Goal: Transaction & Acquisition: Purchase product/service

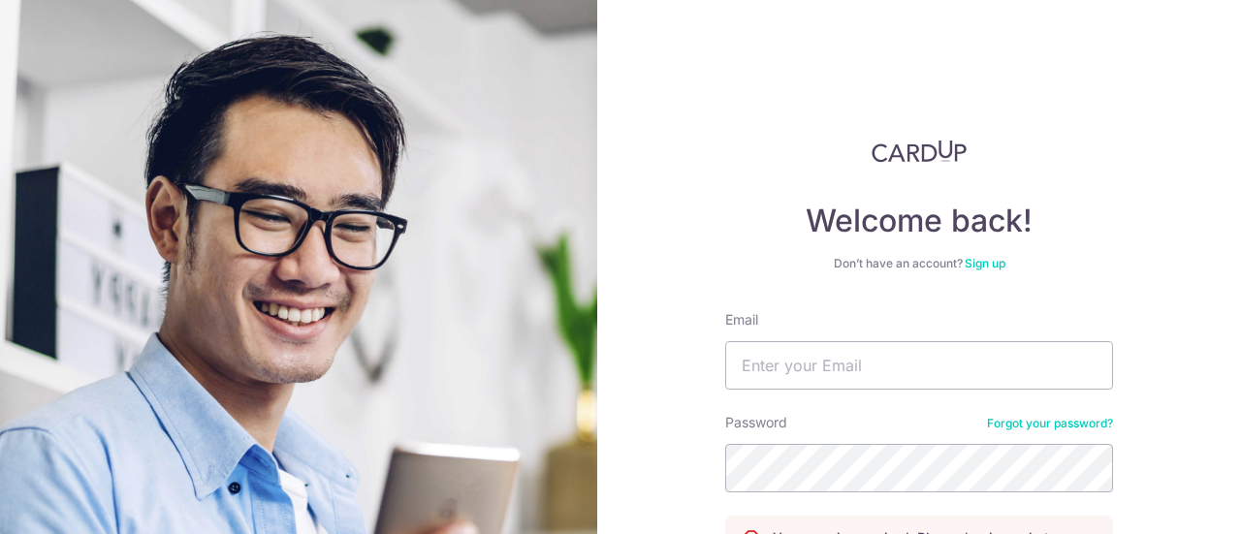
scroll to position [189, 0]
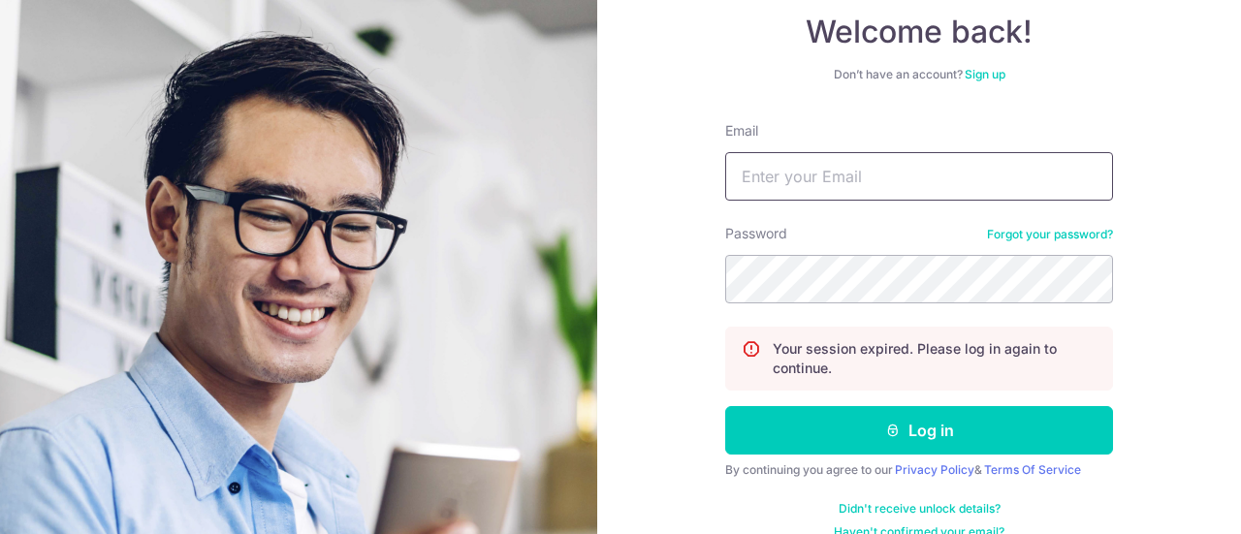
type input "[EMAIL_ADDRESS][DOMAIN_NAME]"
click at [908, 401] on form "Email [EMAIL_ADDRESS][DOMAIN_NAME] Password Forgot your password? Your session …" at bounding box center [919, 330] width 388 height 419
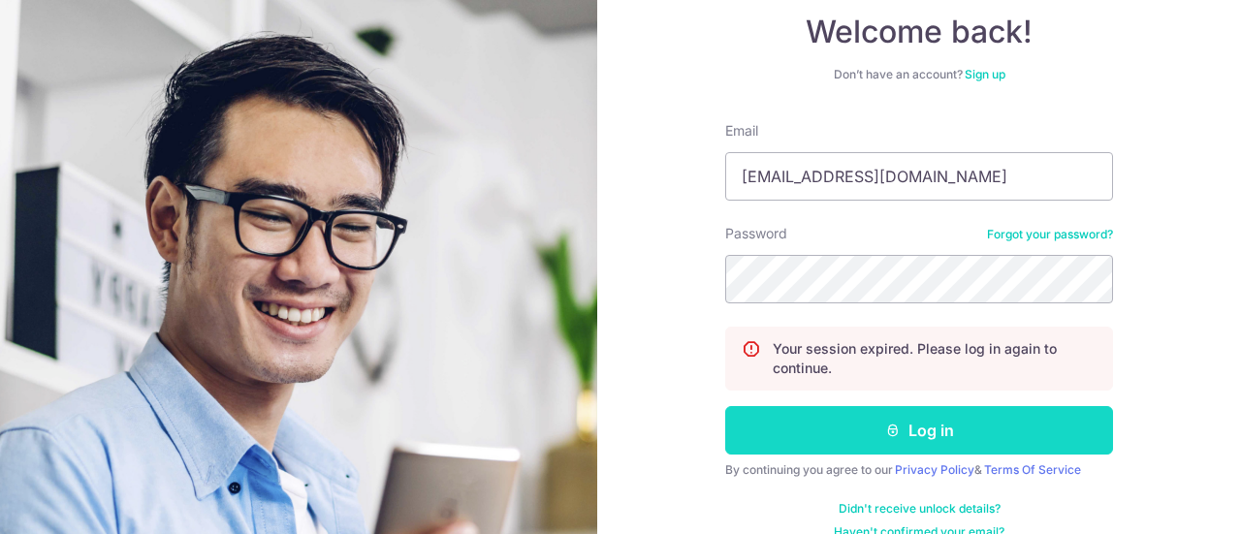
click at [900, 428] on button "Log in" at bounding box center [919, 430] width 388 height 48
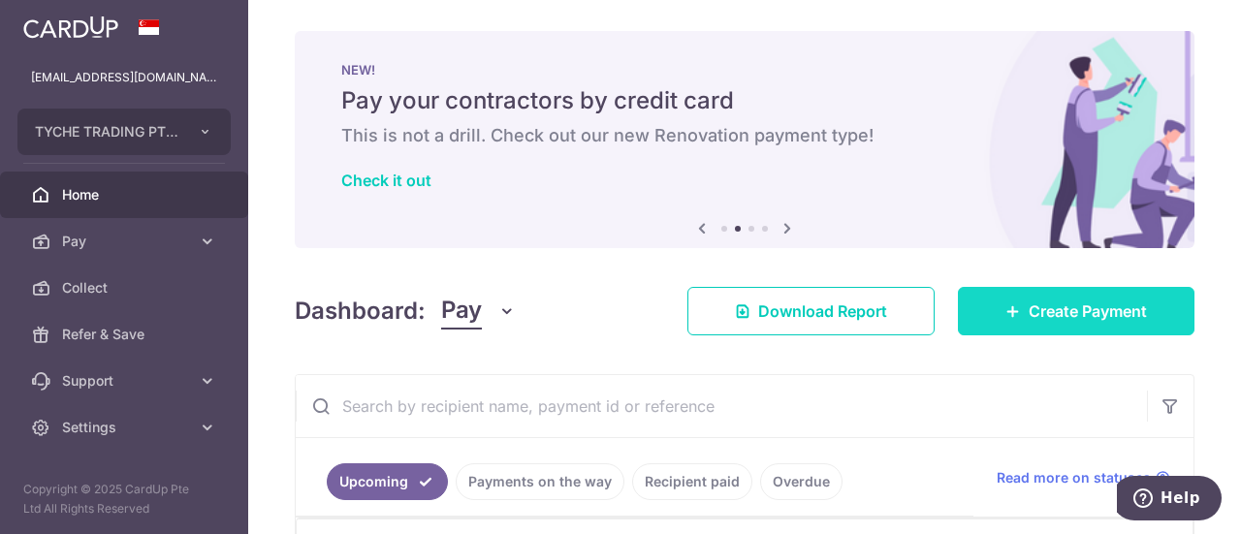
click at [958, 295] on link "Create Payment" at bounding box center [1076, 311] width 237 height 48
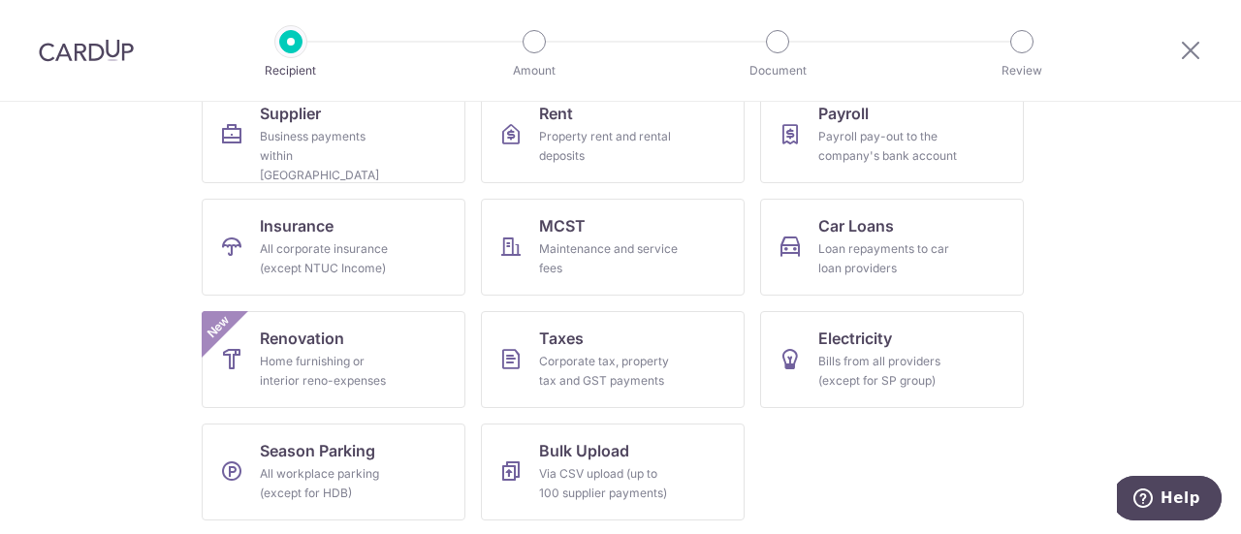
scroll to position [219, 0]
click at [648, 384] on div "Corporate tax, property tax and GST payments" at bounding box center [609, 371] width 140 height 39
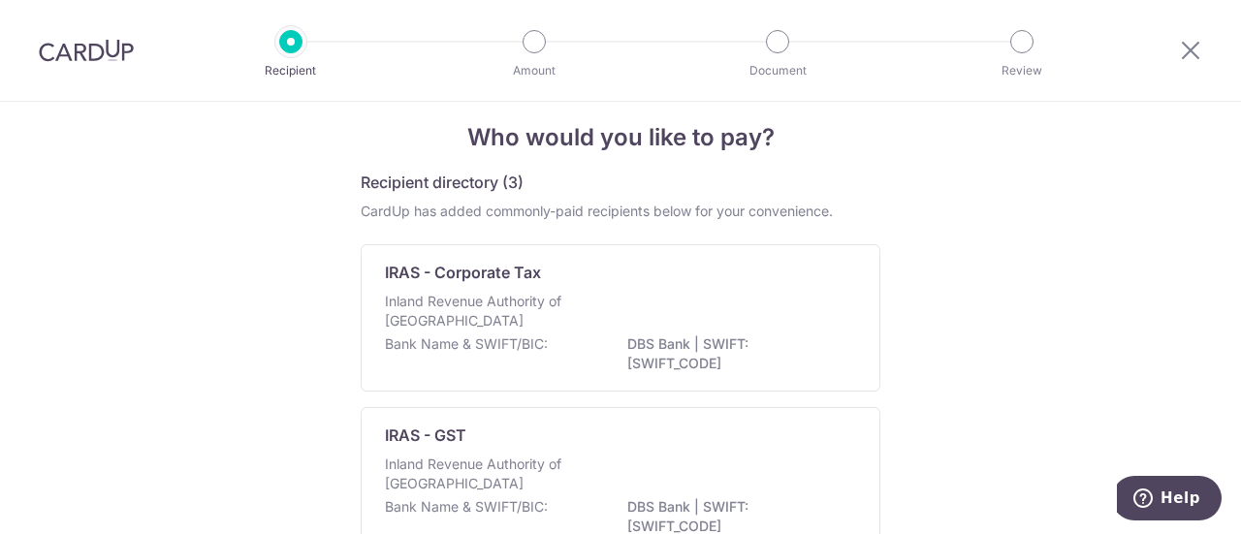
scroll to position [19, 0]
